Goal: Transaction & Acquisition: Purchase product/service

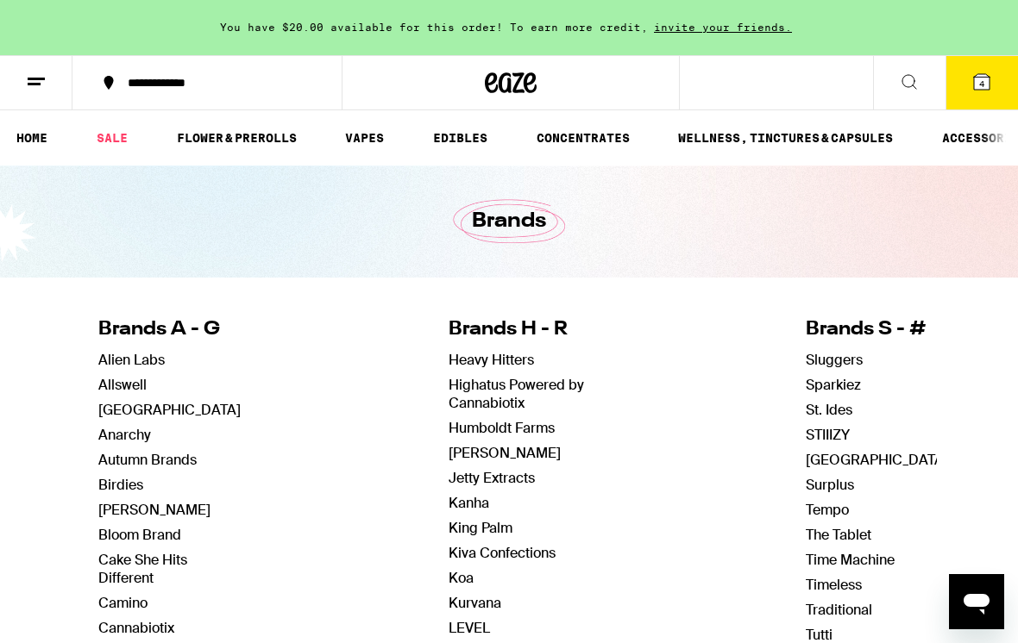
click at [991, 66] on button "4" at bounding box center [981, 82] width 72 height 53
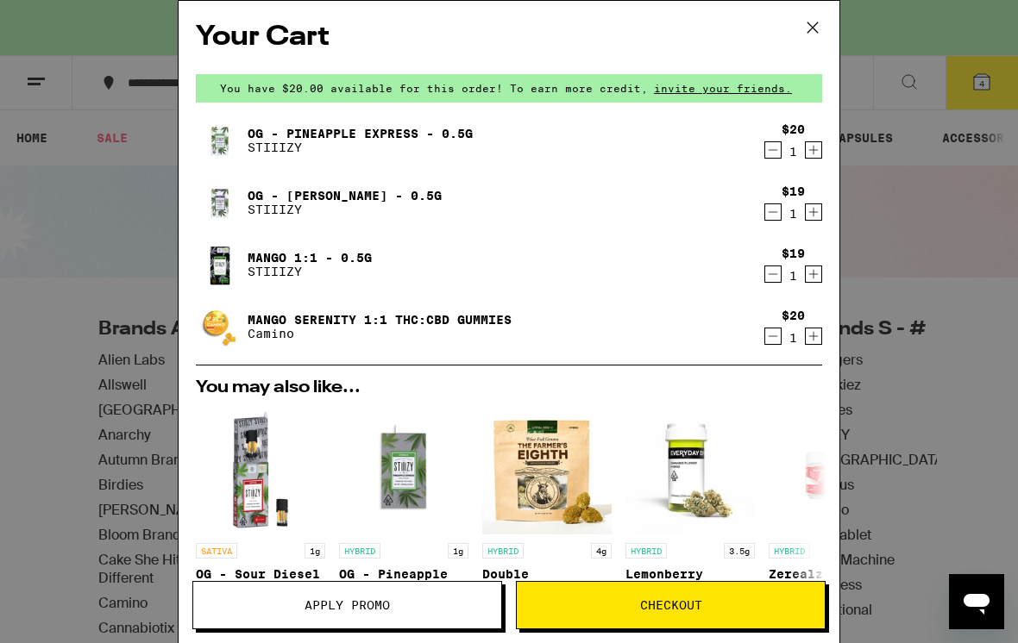
click at [816, 346] on icon "Increment" at bounding box center [814, 336] width 16 height 21
click at [771, 150] on icon "Decrement" at bounding box center [773, 150] width 16 height 21
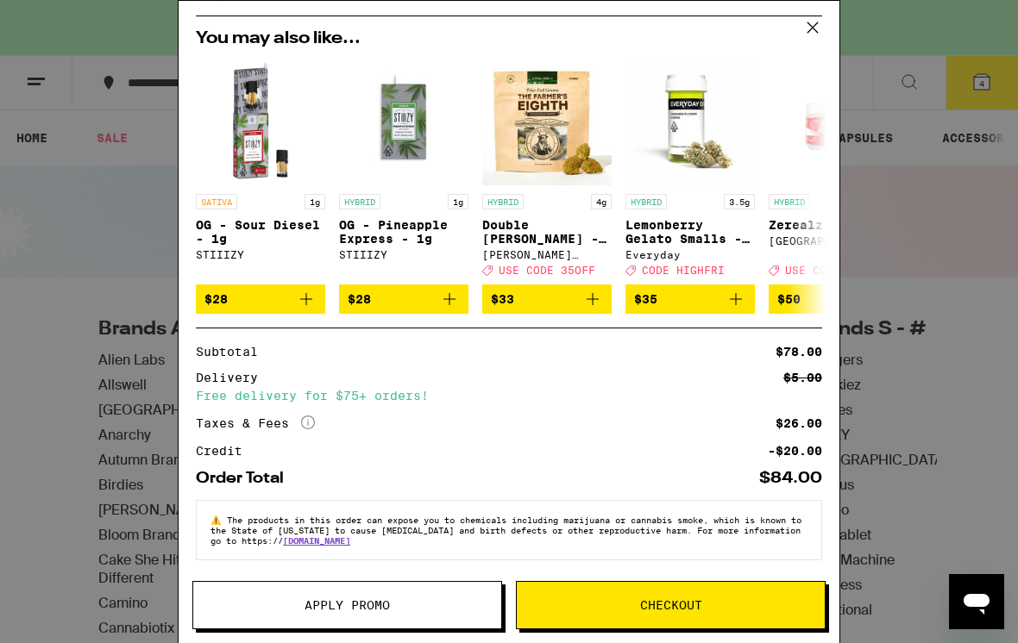
scroll to position [308, 0]
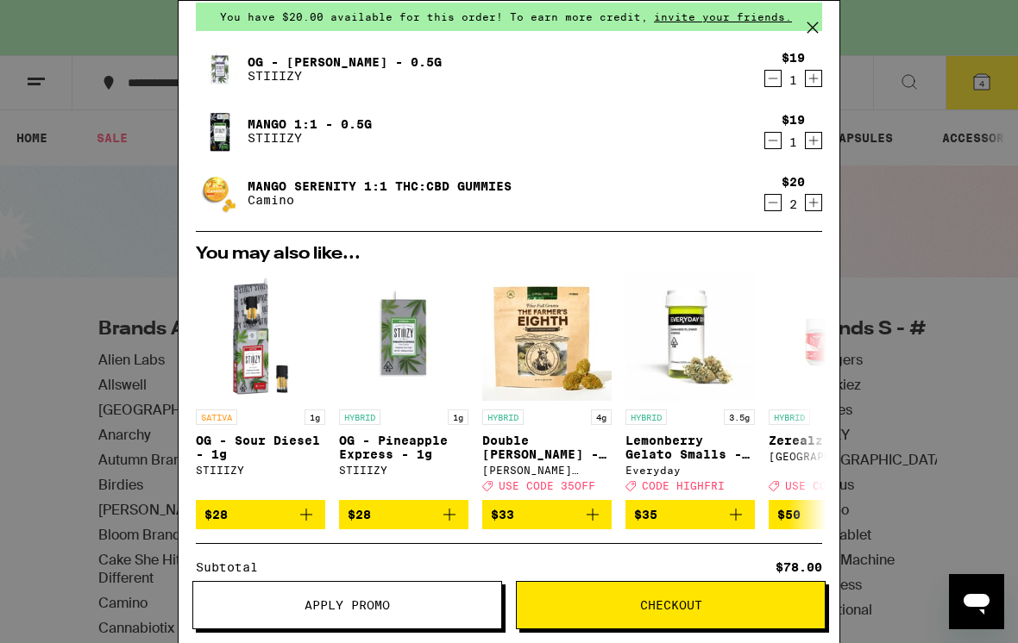
click at [798, 341] on img "Open page for Zerealz - 3.5g from Ember Valley" at bounding box center [832, 336] width 129 height 129
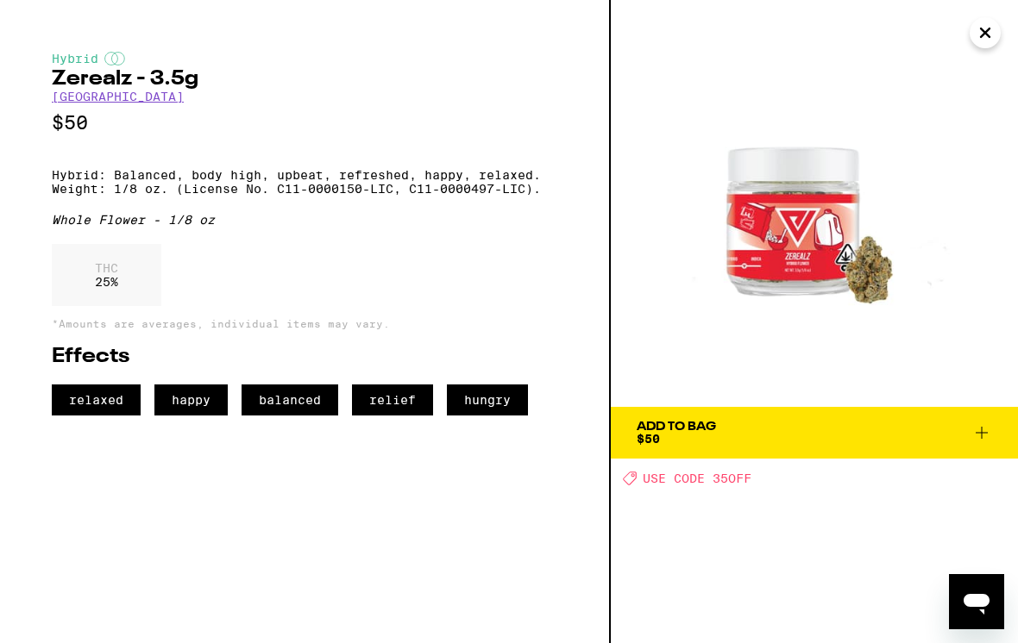
click at [790, 369] on img at bounding box center [814, 203] width 407 height 407
click at [969, 27] on img at bounding box center [814, 203] width 407 height 407
click at [992, 37] on icon "Close" at bounding box center [985, 33] width 21 height 26
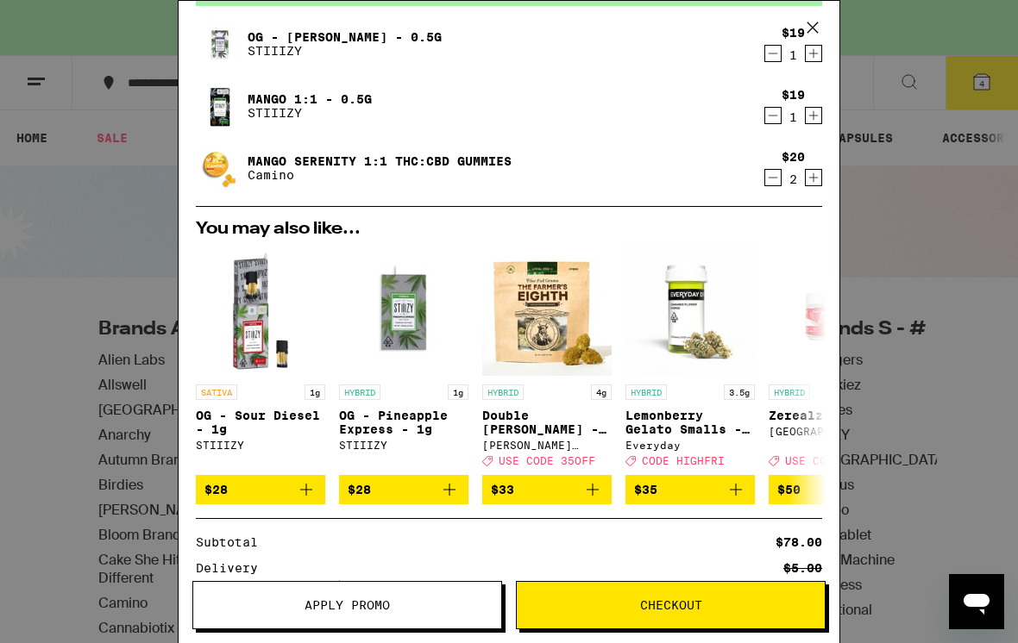
scroll to position [99, 0]
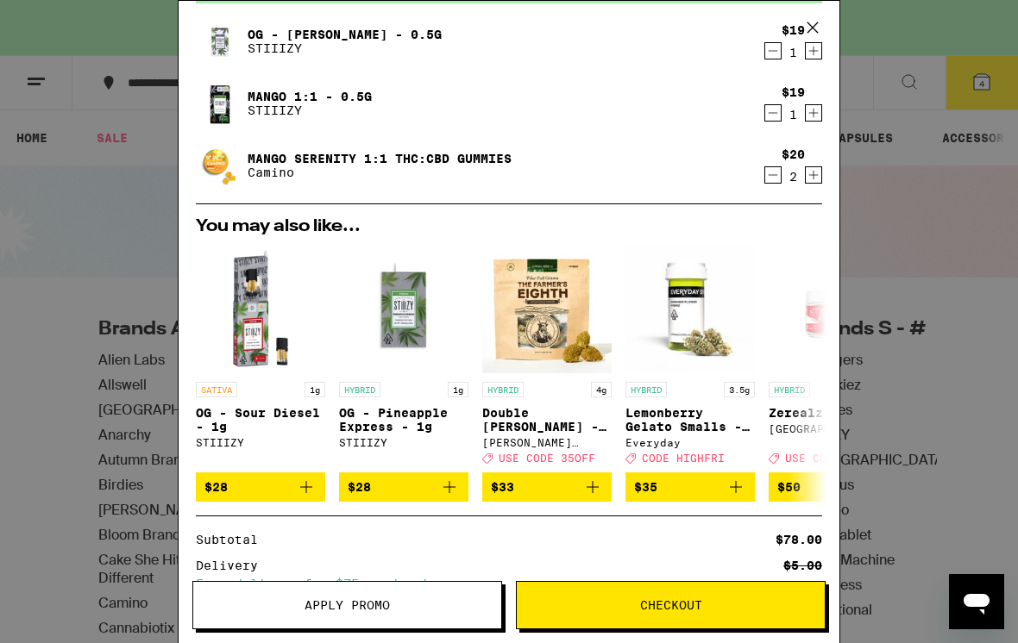
click at [769, 603] on span "Checkout" at bounding box center [671, 605] width 308 height 12
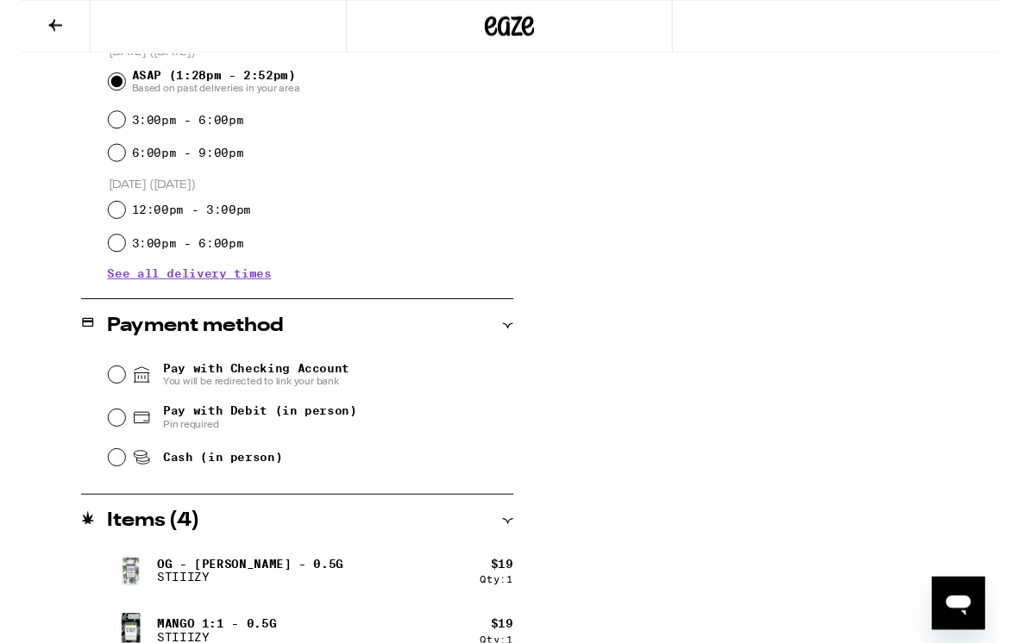
scroll to position [580, 0]
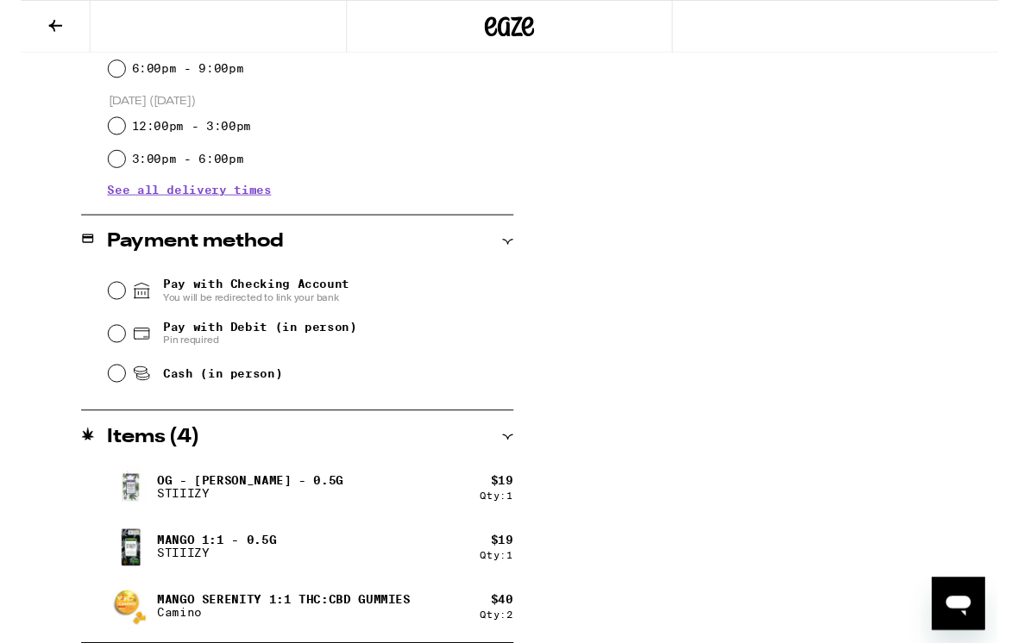
click at [278, 345] on span "Pay with Debit (in person)" at bounding box center [249, 341] width 202 height 14
click at [109, 345] on input "Pay with Debit (in person) Pin required" at bounding box center [99, 347] width 17 height 17
radio input "true"
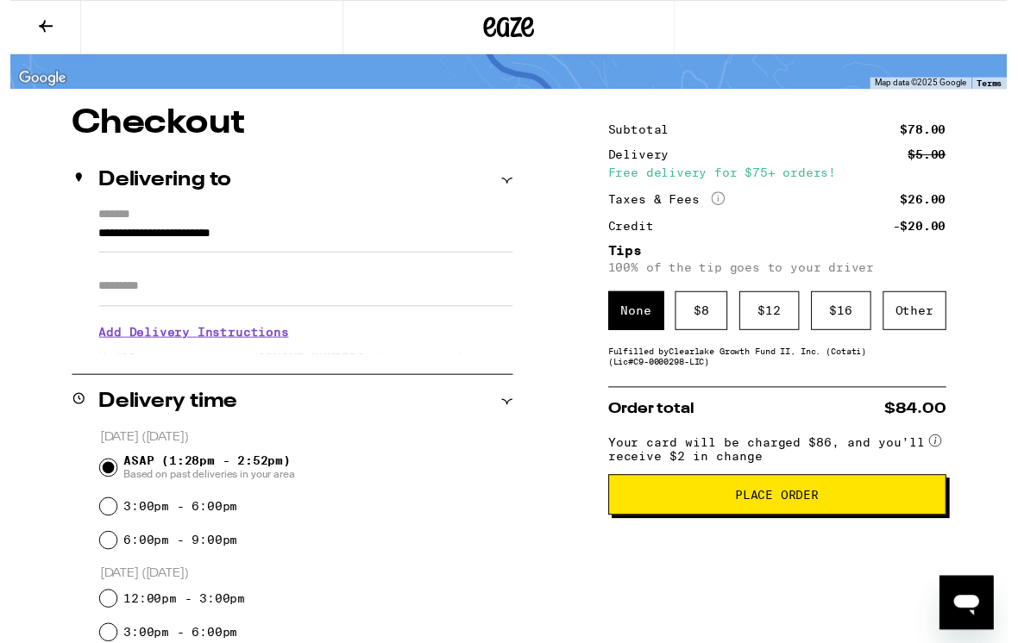
scroll to position [0, 0]
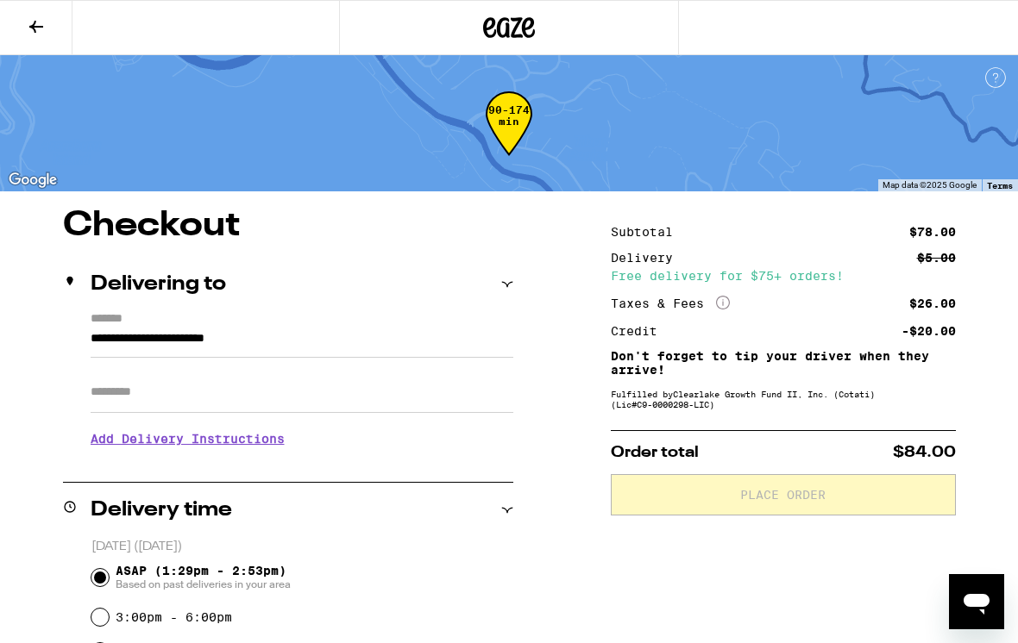
click at [263, 449] on h3 "Add Delivery Instructions" at bounding box center [302, 439] width 423 height 40
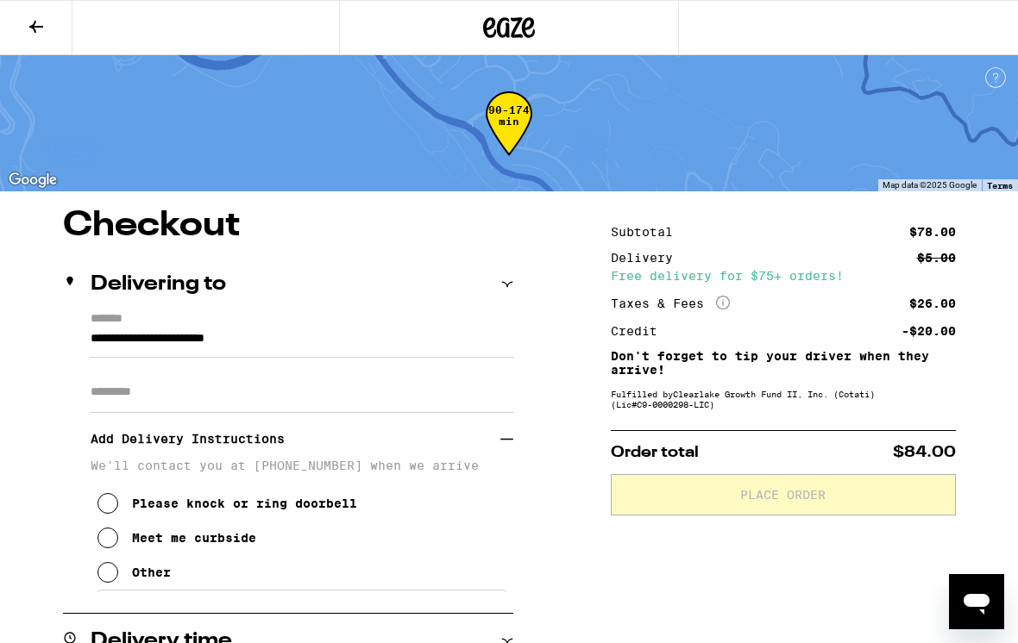
click at [175, 539] on div "Meet me curbside" at bounding box center [194, 538] width 124 height 14
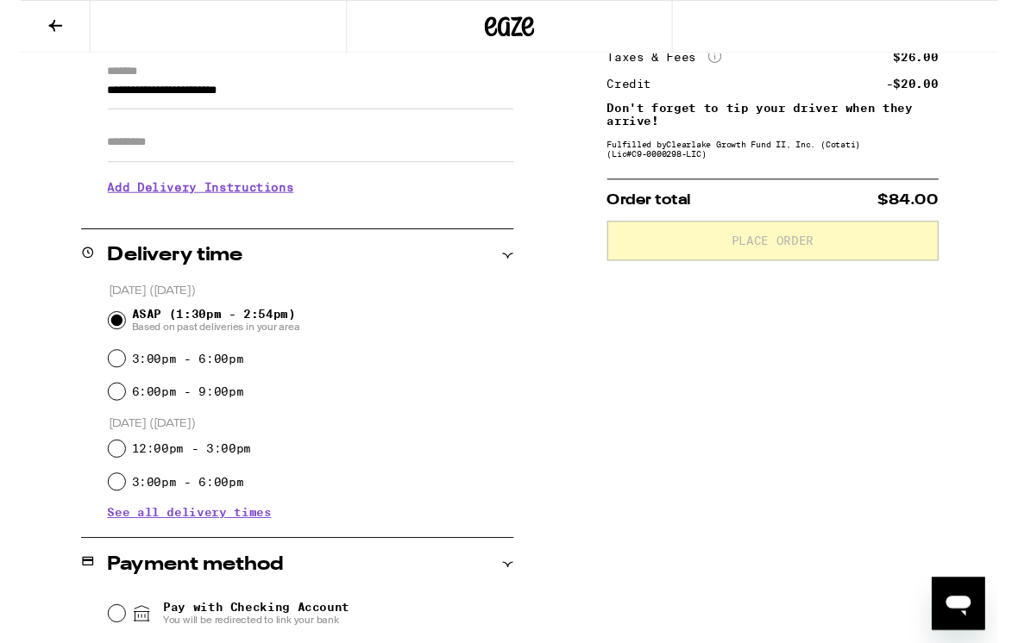
scroll to position [259, 0]
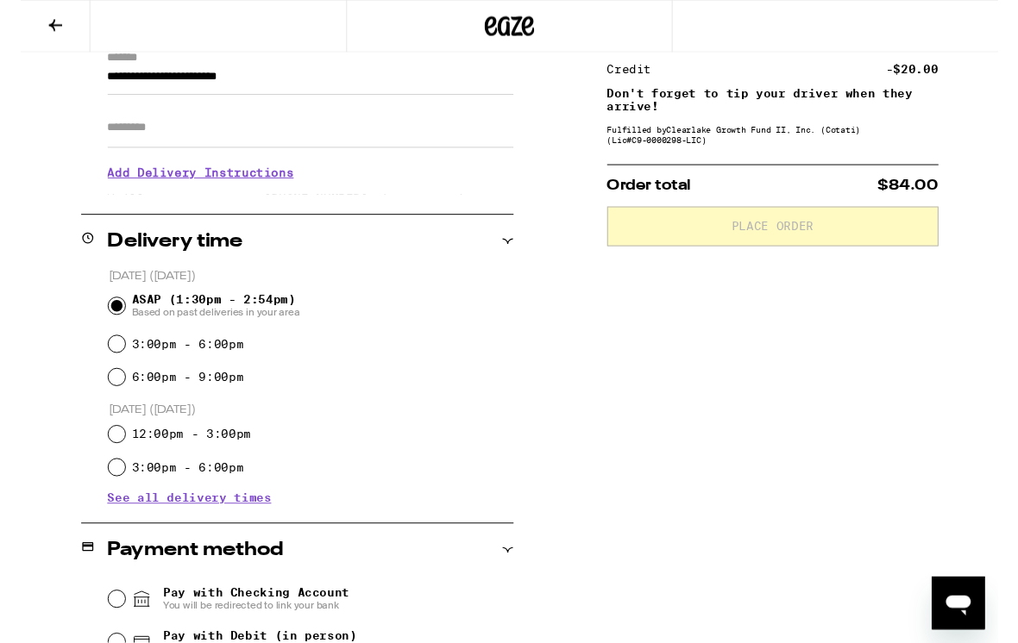
click at [257, 318] on span "ASAP (1:30pm - 2:54pm) Based on past deliveries in your area" at bounding box center [203, 319] width 175 height 28
click at [109, 318] on input "ASAP (1:30pm - 2:54pm) Based on past deliveries in your area" at bounding box center [99, 318] width 17 height 17
click at [496, 245] on div "Delivery time" at bounding box center [288, 251] width 450 height 21
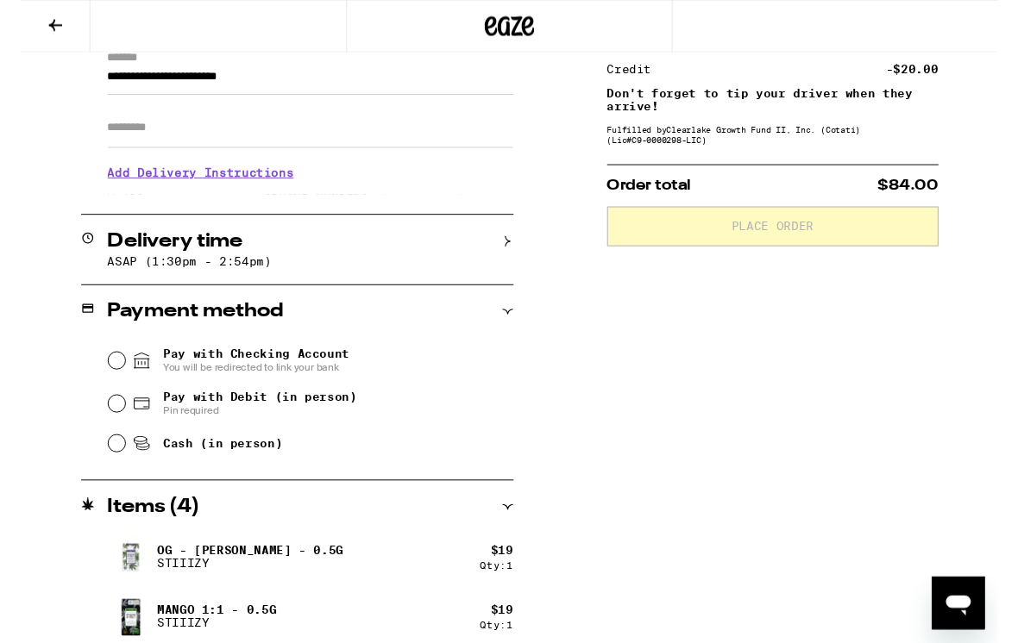
scroll to position [260, 0]
click at [509, 246] on icon at bounding box center [507, 251] width 12 height 12
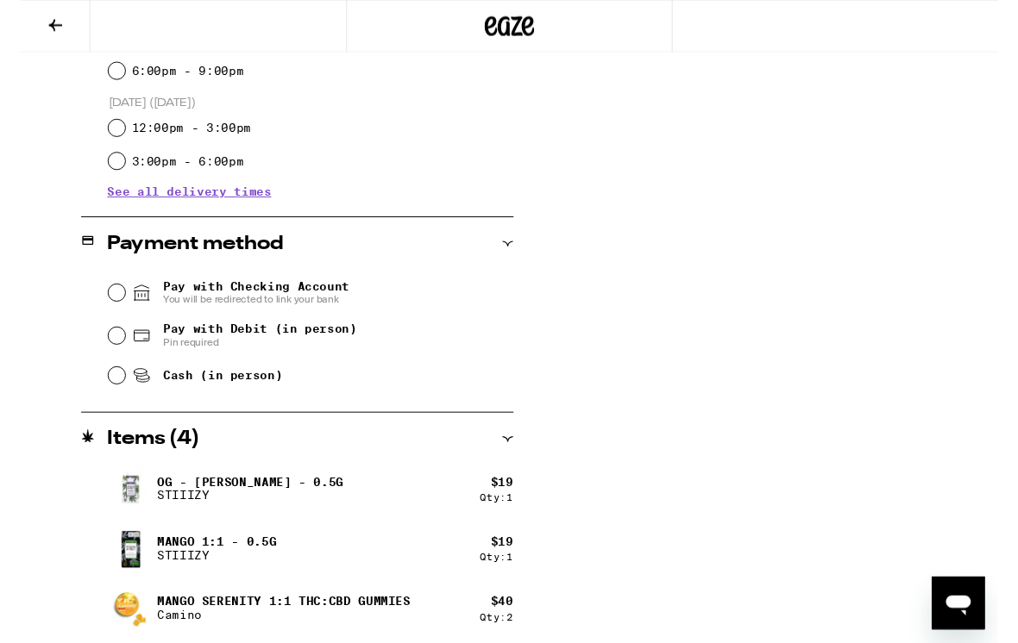
scroll to position [580, 0]
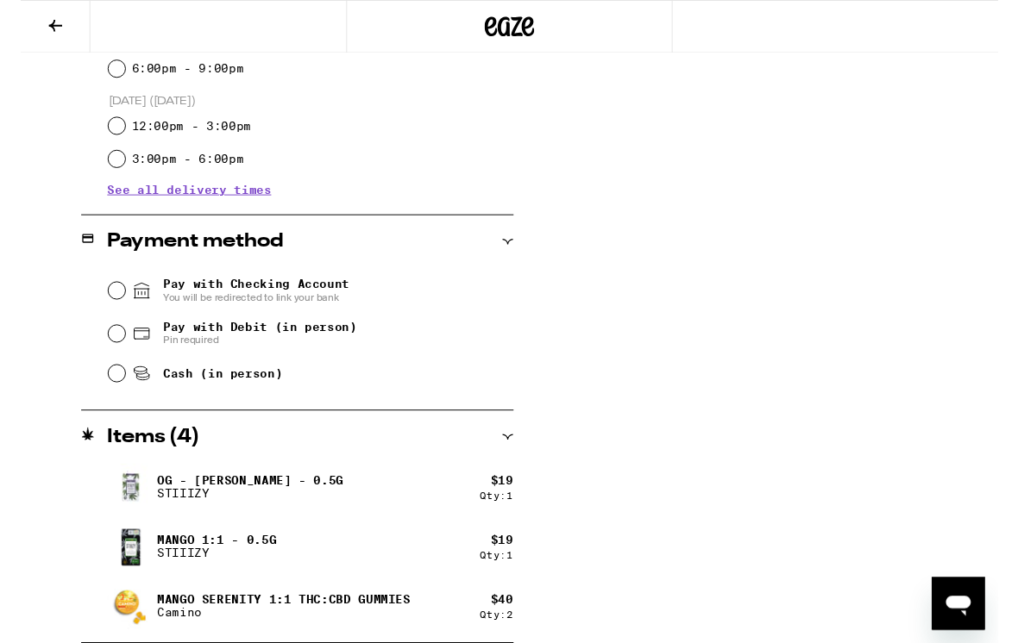
click at [166, 353] on span "Pin required" at bounding box center [249, 355] width 202 height 14
click at [109, 353] on input "Pay with Debit (in person) Pin required" at bounding box center [99, 347] width 17 height 17
radio input "true"
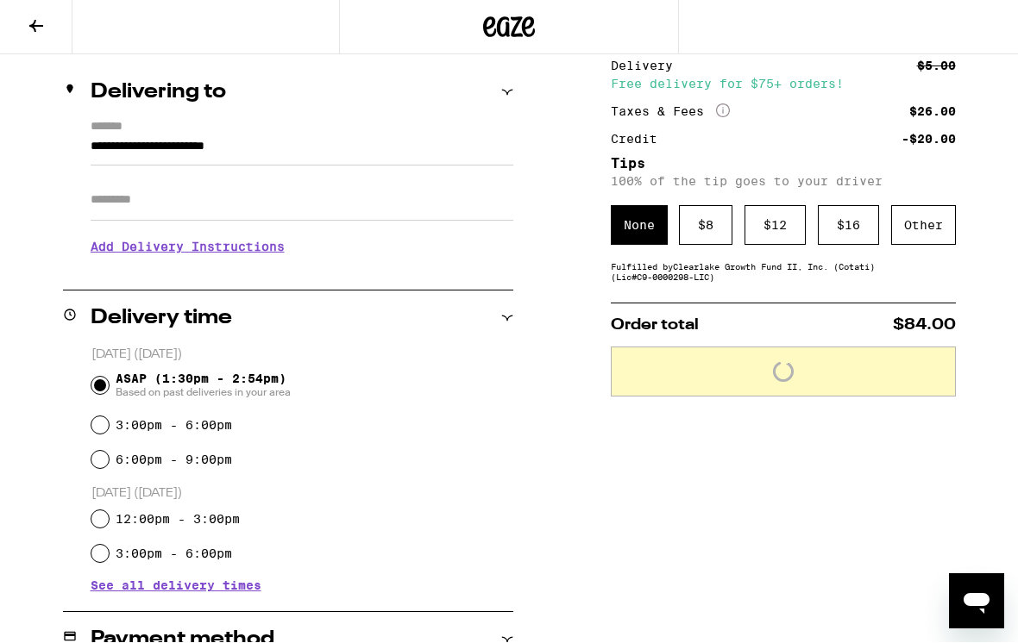
click at [247, 265] on h3 "Add Delivery Instructions" at bounding box center [302, 248] width 423 height 40
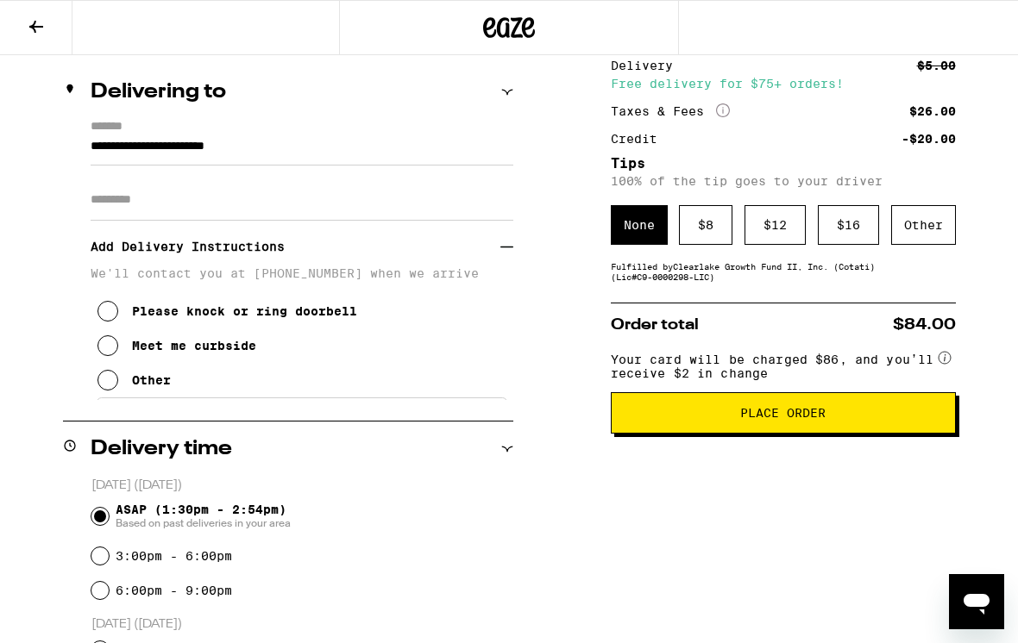
click at [266, 248] on h3 "Add Delivery Instructions" at bounding box center [296, 247] width 410 height 40
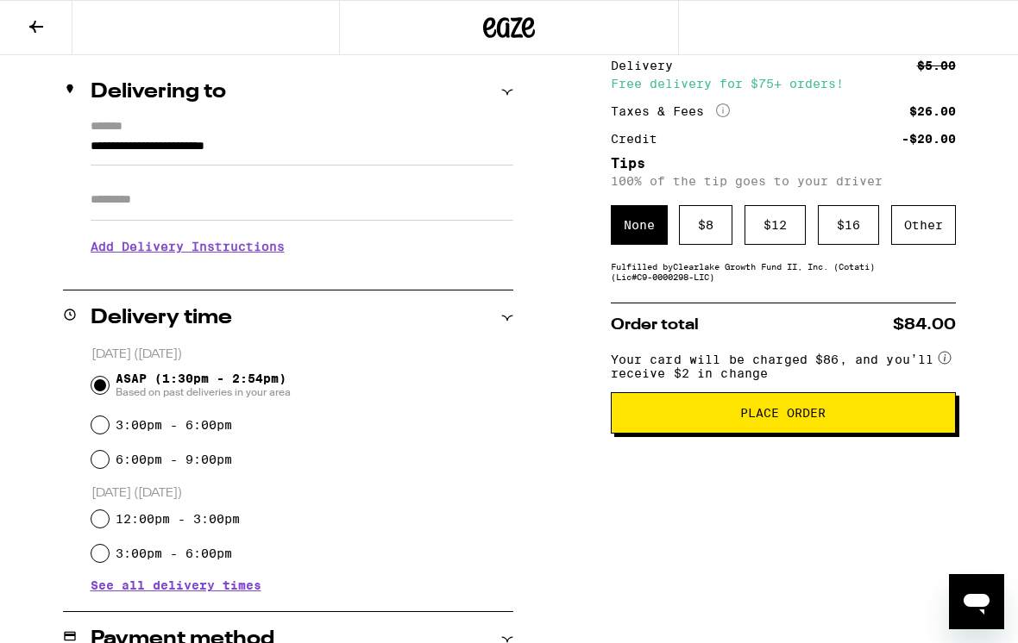
click at [275, 248] on h3 "Add Delivery Instructions" at bounding box center [302, 247] width 423 height 40
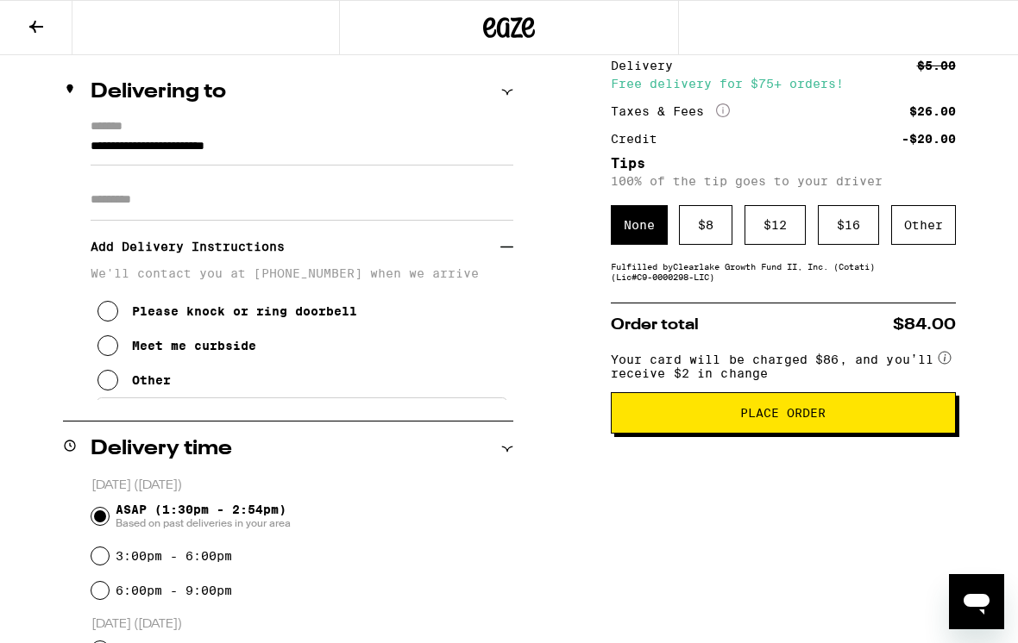
click at [154, 348] on div "Meet me curbside" at bounding box center [194, 346] width 124 height 14
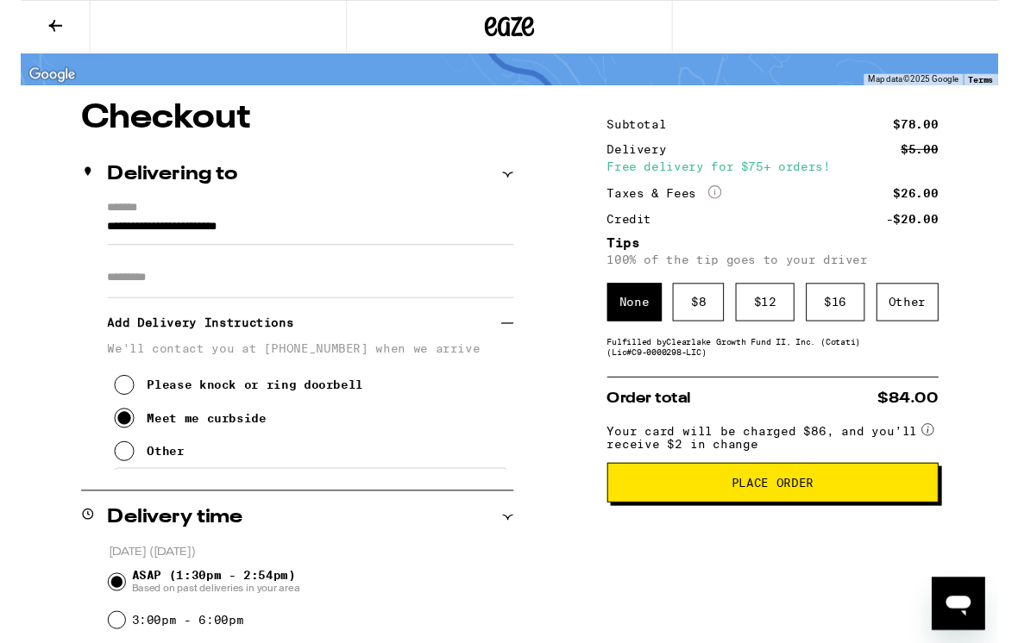
scroll to position [131, 0]
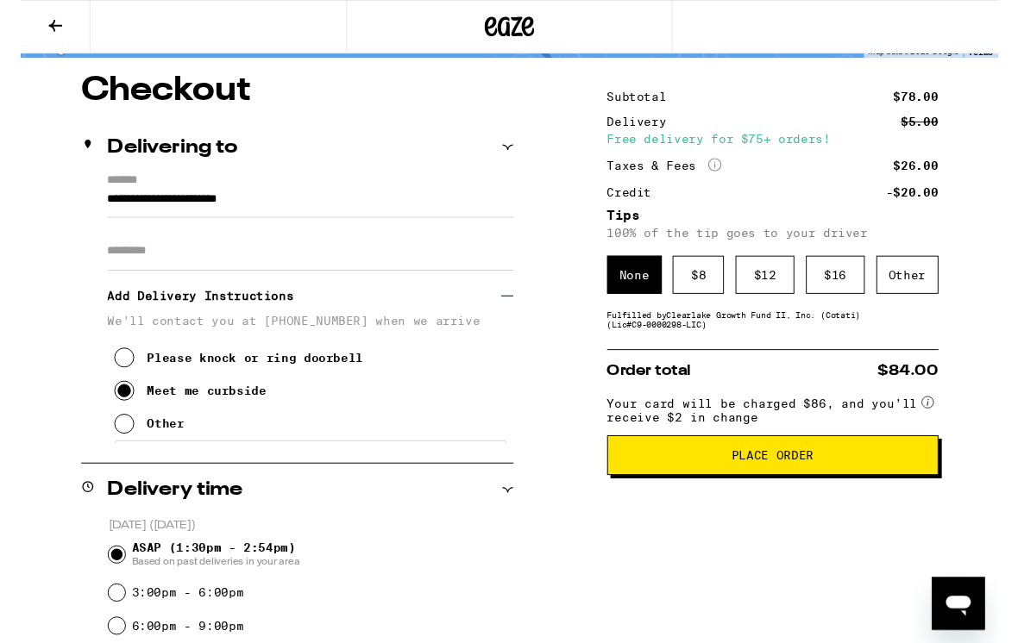
click at [797, 480] on span "Place Order" at bounding box center [782, 474] width 85 height 12
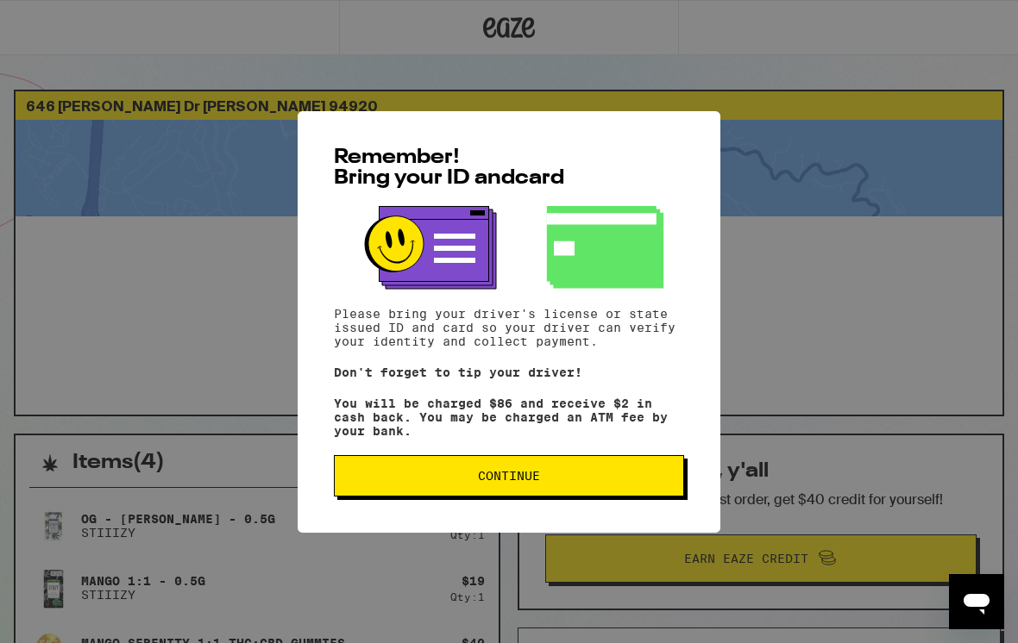
click at [547, 491] on button "Continue" at bounding box center [509, 475] width 350 height 41
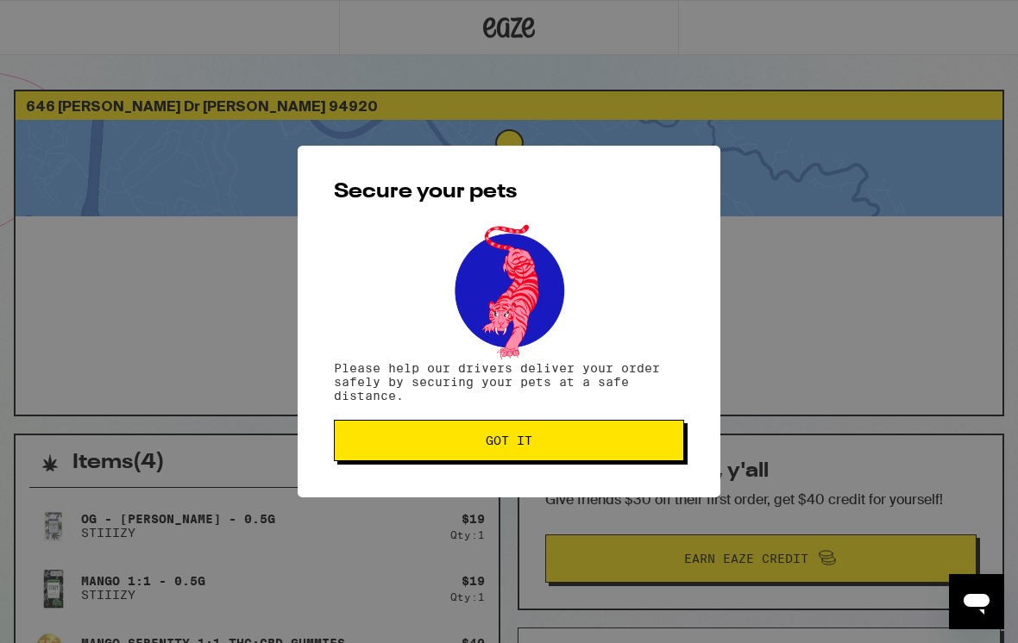
click at [501, 447] on span "Got it" at bounding box center [509, 441] width 47 height 12
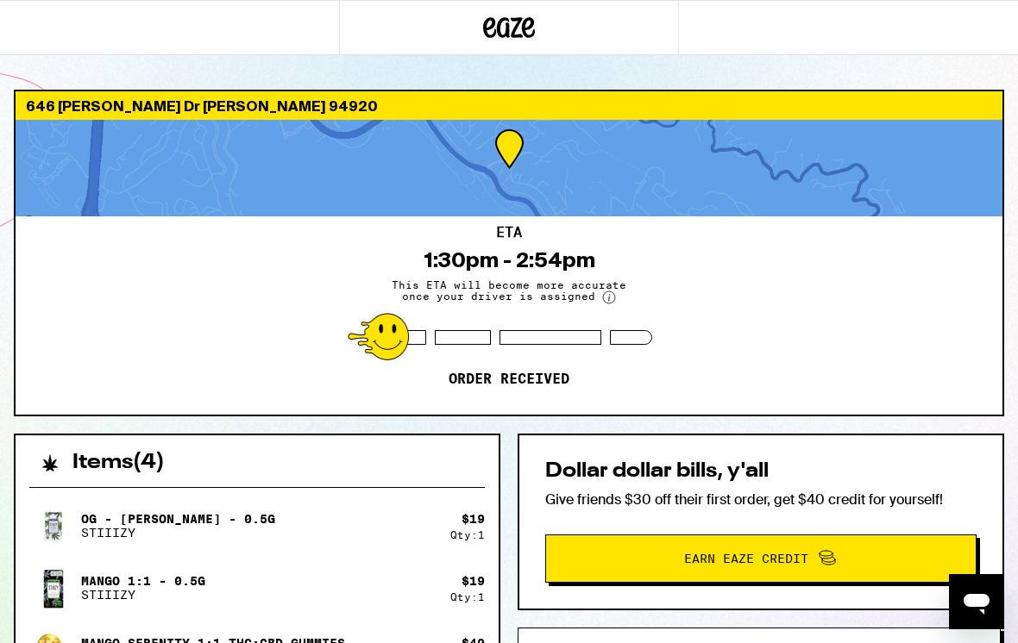
click at [305, 552] on div "OG - King Louis XIII - 0.5g STIIIZY $ 19 Qty: 1 Mango 1:1 - 0.5g STIIIZY $ 19 Q…" at bounding box center [256, 588] width 455 height 172
click at [329, 544] on div "OG - King Louis XIII - 0.5g STIIIZY" at bounding box center [239, 526] width 421 height 48
click at [731, 326] on div "ETA 1:30pm - 2:54pm This ETA will become more accurate once your driver is assi…" at bounding box center [509, 315] width 987 height 198
click at [753, 339] on div "ETA 1:30pm - 2:54pm This ETA will become more accurate once your driver is assi…" at bounding box center [509, 315] width 987 height 198
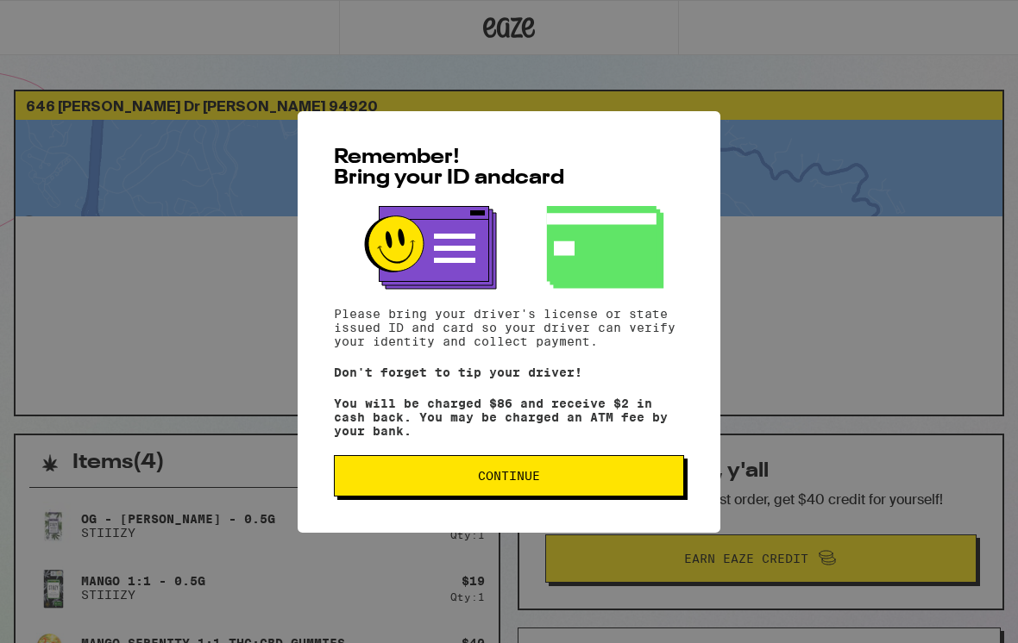
click at [550, 479] on span "Continue" at bounding box center [508, 476] width 321 height 12
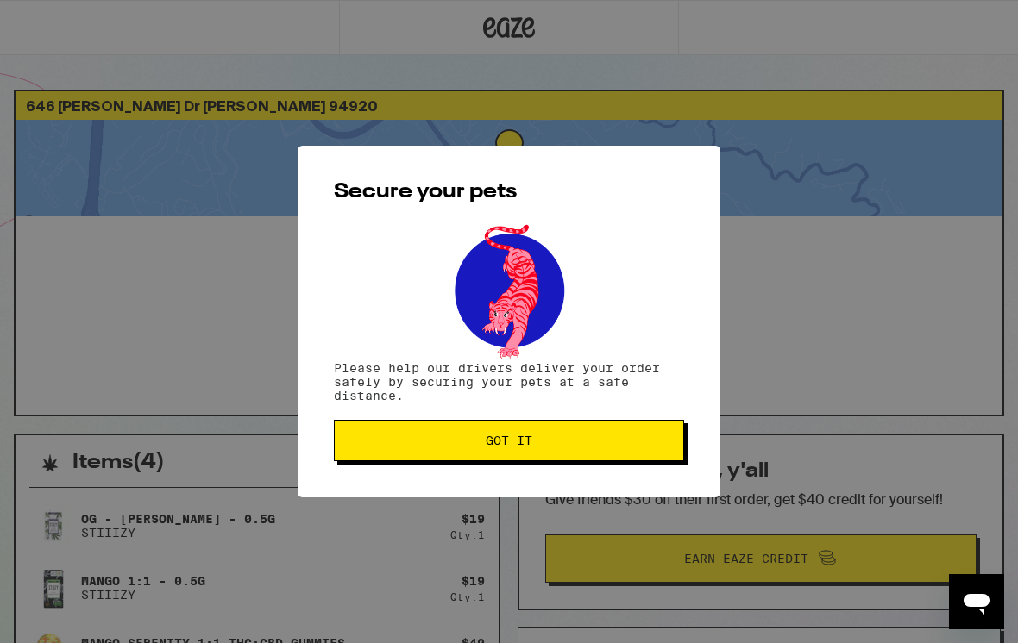
click at [569, 429] on button "Got it" at bounding box center [509, 440] width 350 height 41
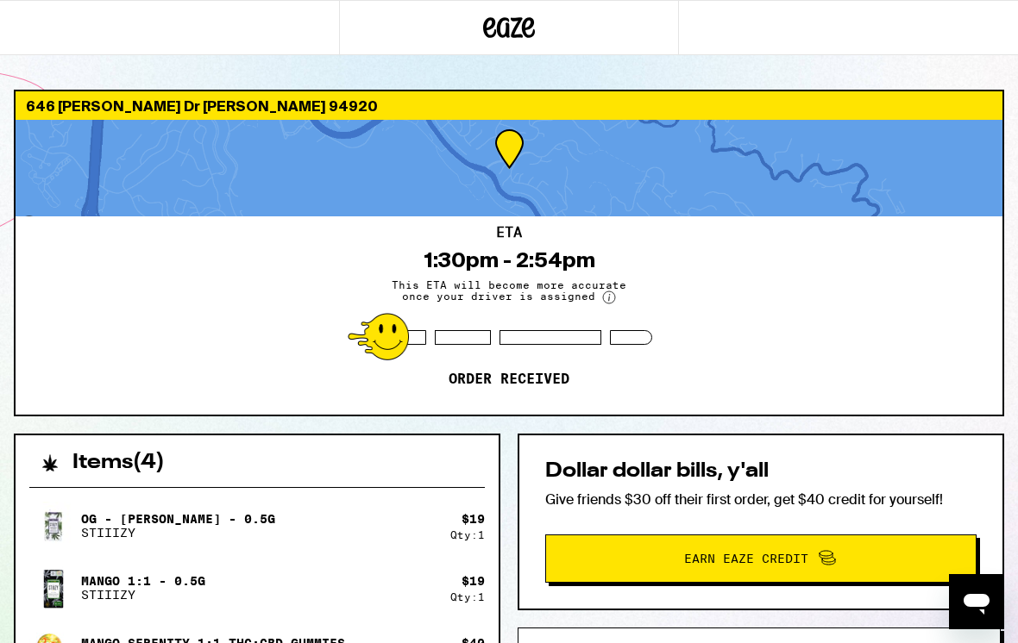
click at [832, 281] on div "ETA 1:30pm - 2:54pm This ETA will become more accurate once your driver is assi…" at bounding box center [509, 315] width 987 height 198
click at [586, 373] on div "ETA 1:30pm - 2:54pm This ETA will become more accurate once your driver is assi…" at bounding box center [509, 315] width 987 height 198
click at [581, 304] on span "This ETA will become more accurate once your driver is assigned" at bounding box center [508, 291] width 259 height 25
